Goal: Task Accomplishment & Management: Manage account settings

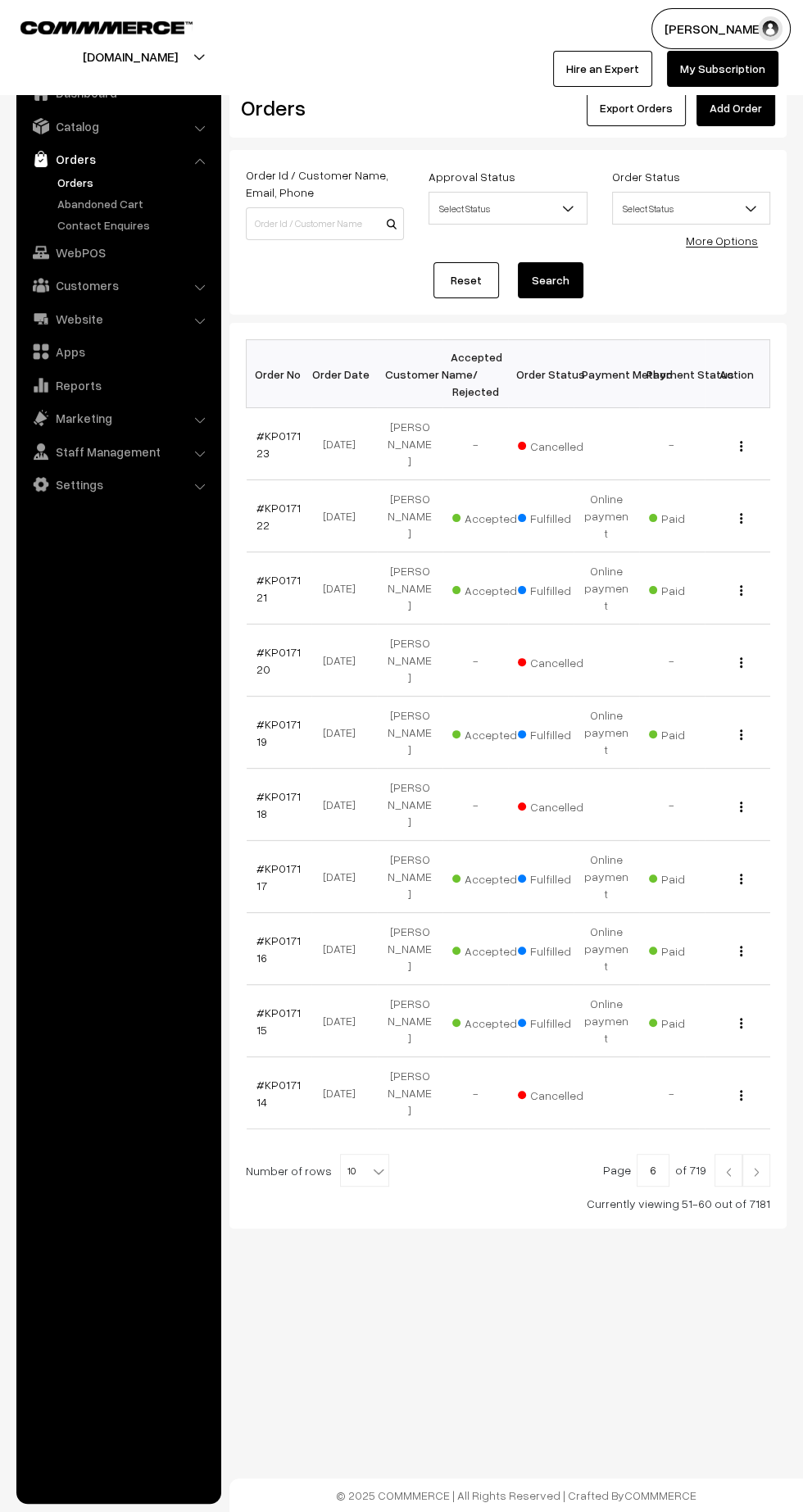
click at [69, 202] on link "Abandoned Cart" at bounding box center [135, 204] width 162 height 18
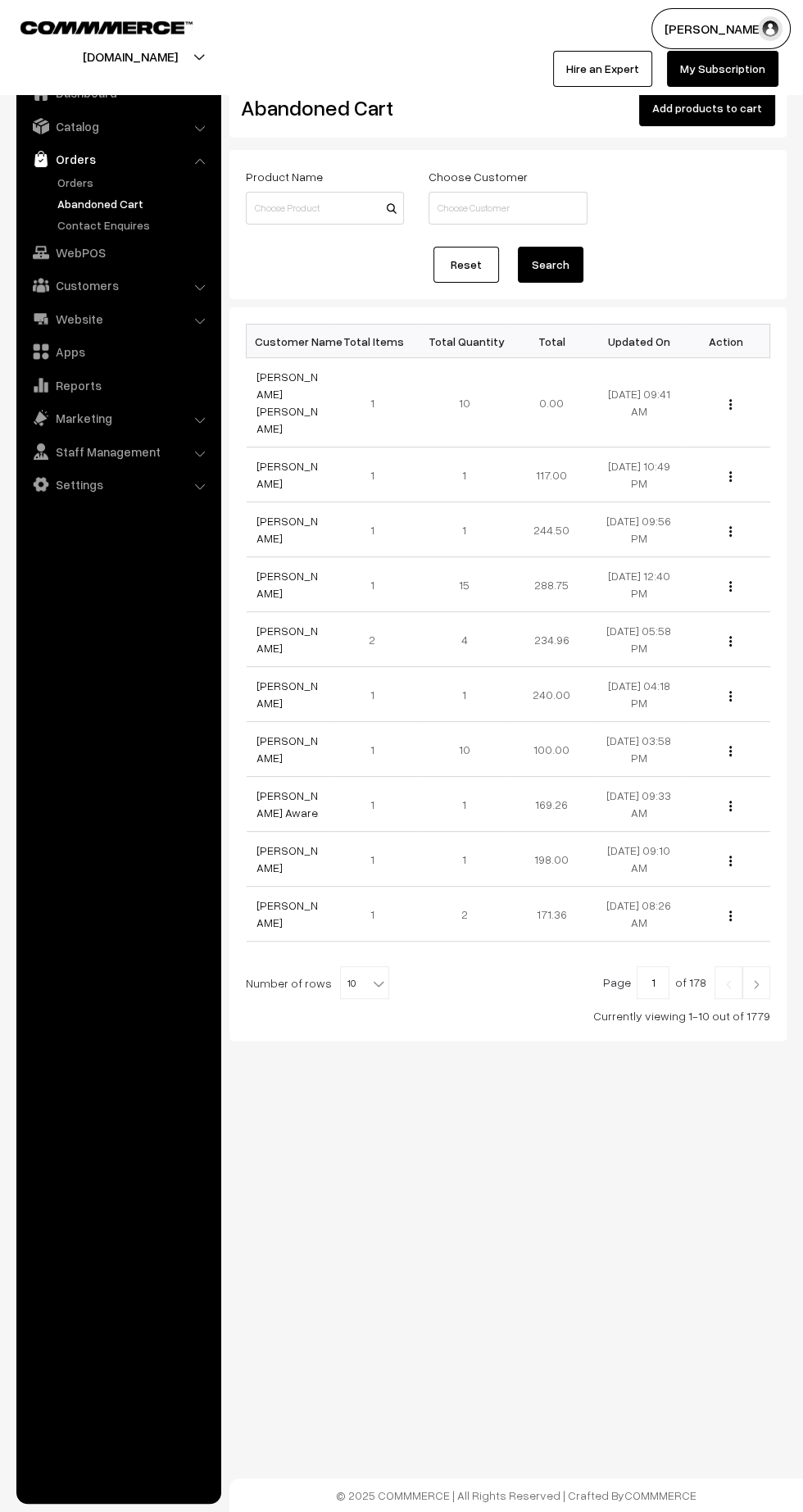
click at [54, 186] on link "Orders" at bounding box center [135, 183] width 162 height 18
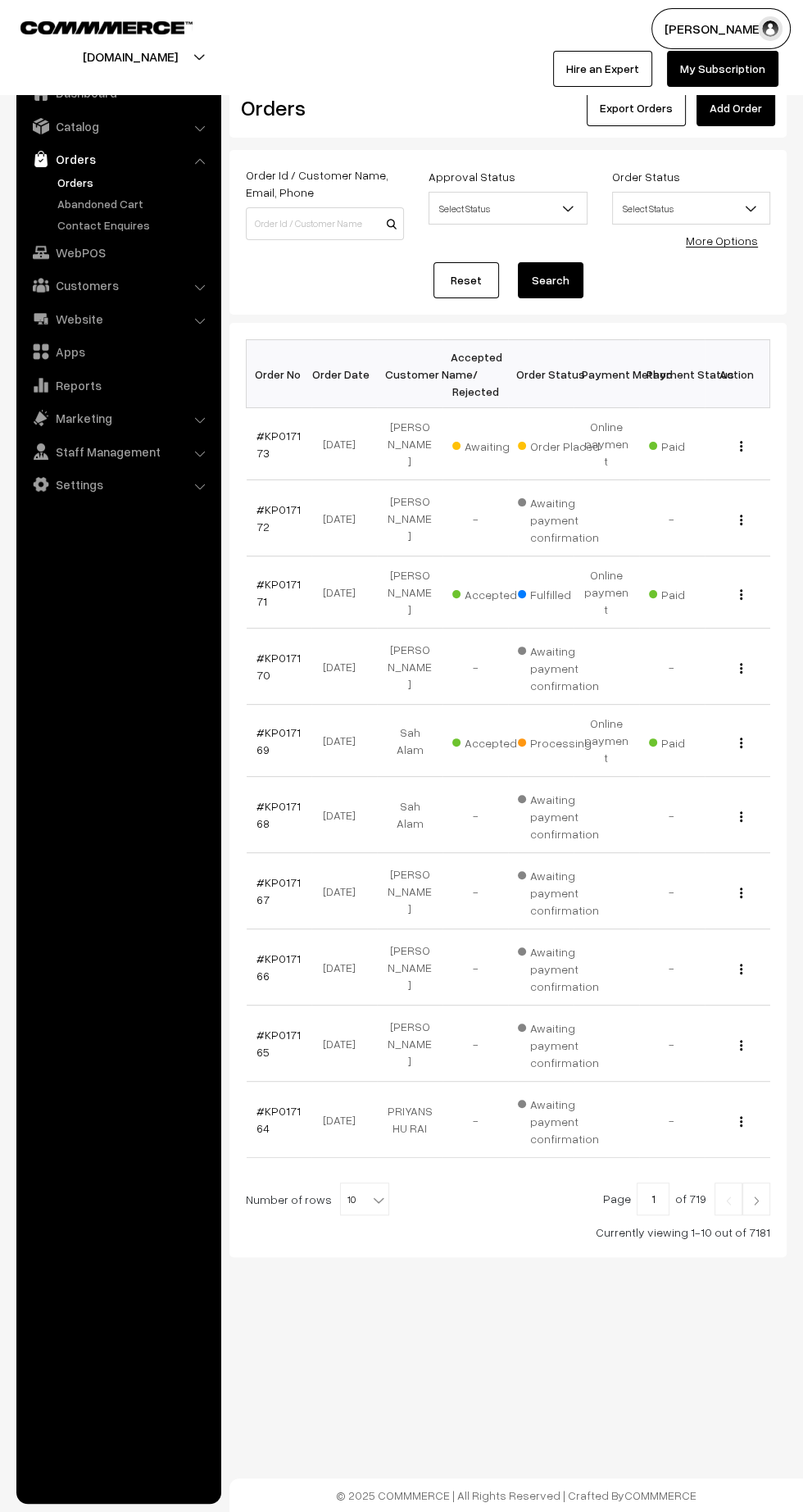
click at [261, 450] on link "#KP017173" at bounding box center [278, 444] width 44 height 31
click at [257, 429] on link "#KP017173" at bounding box center [278, 444] width 44 height 31
